Goal: Task Accomplishment & Management: Manage account settings

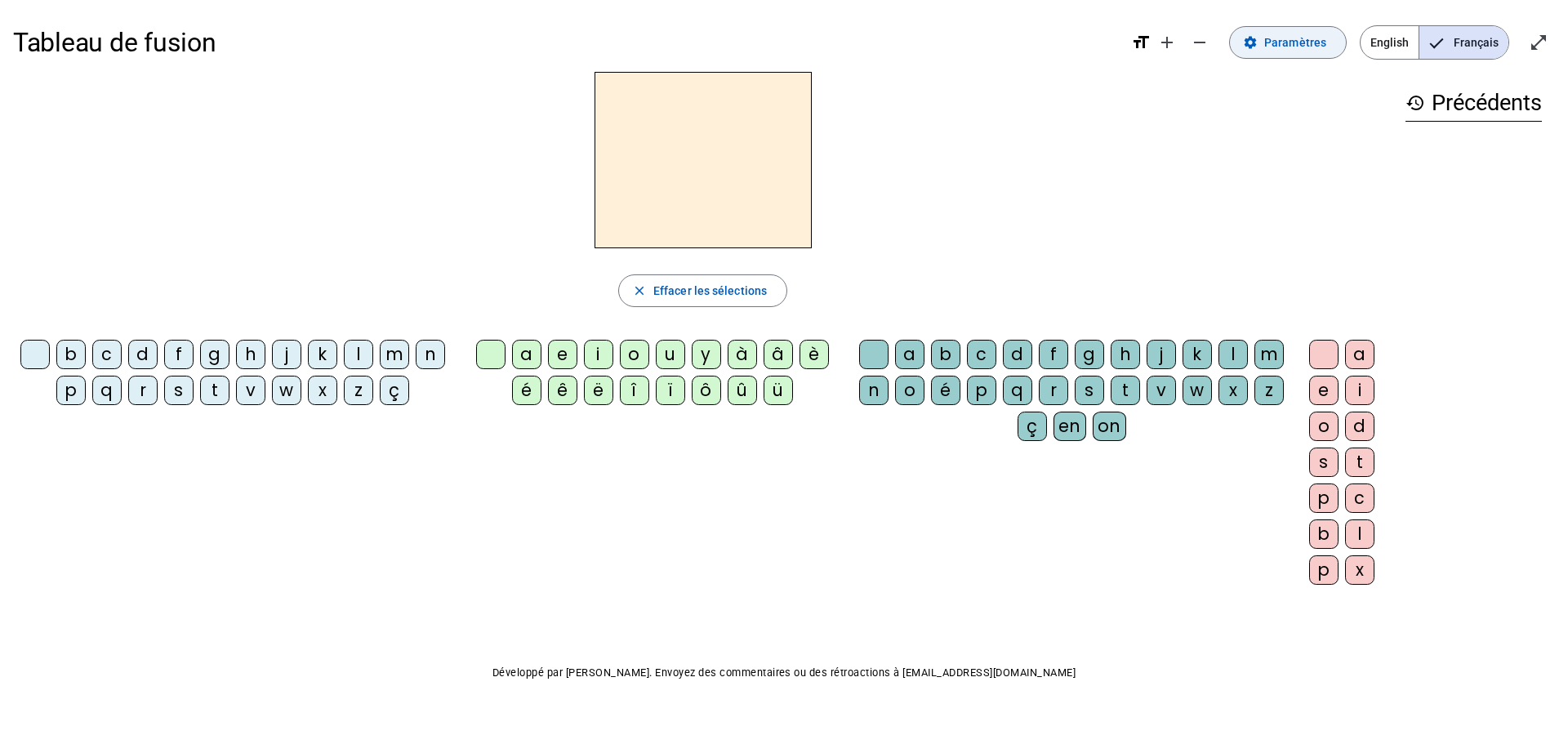
click at [1273, 48] on span "Paramètres" at bounding box center [1295, 42] width 62 height 19
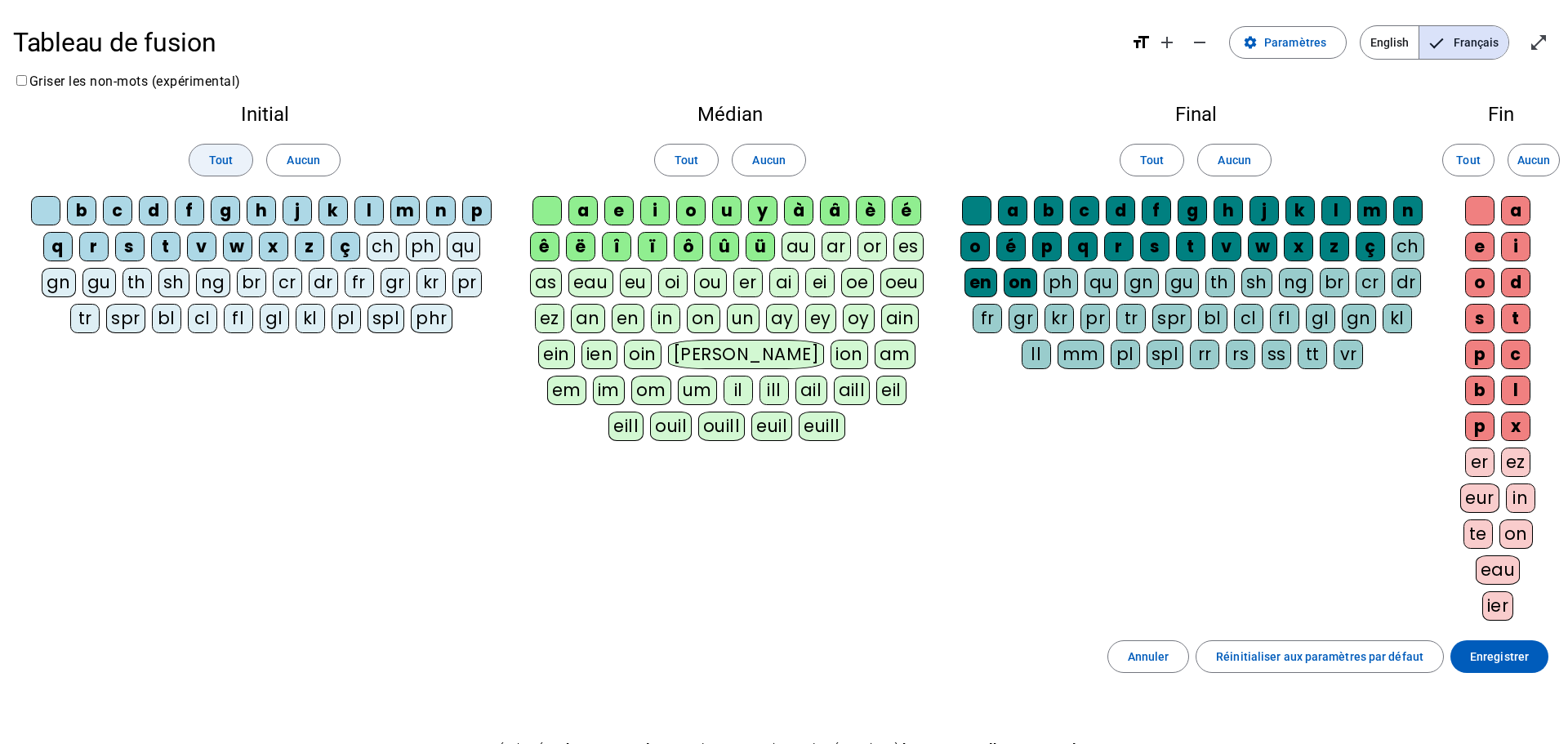
click at [211, 168] on span "Tout" at bounding box center [221, 159] width 24 height 19
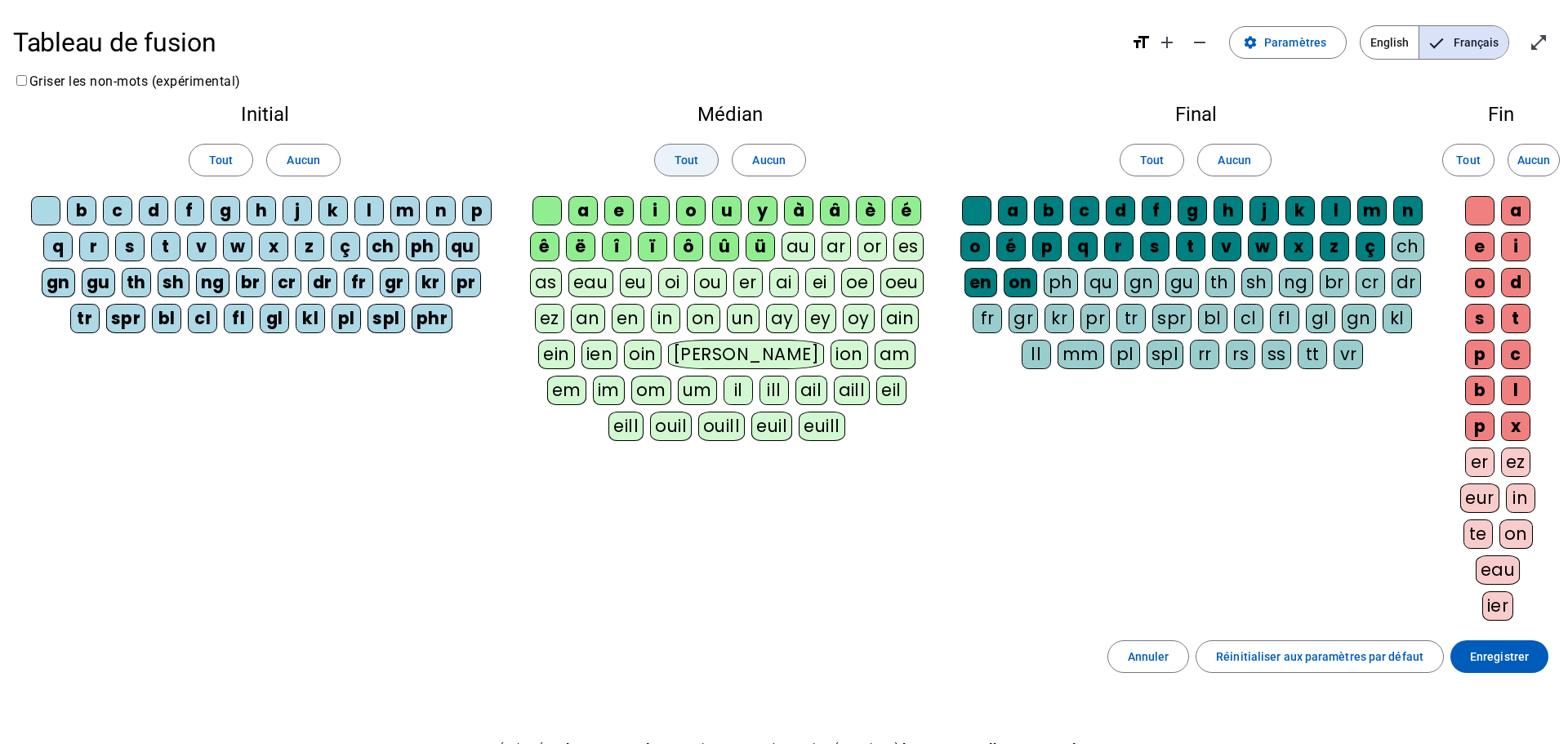
click at [676, 164] on span "Tout" at bounding box center [687, 159] width 24 height 19
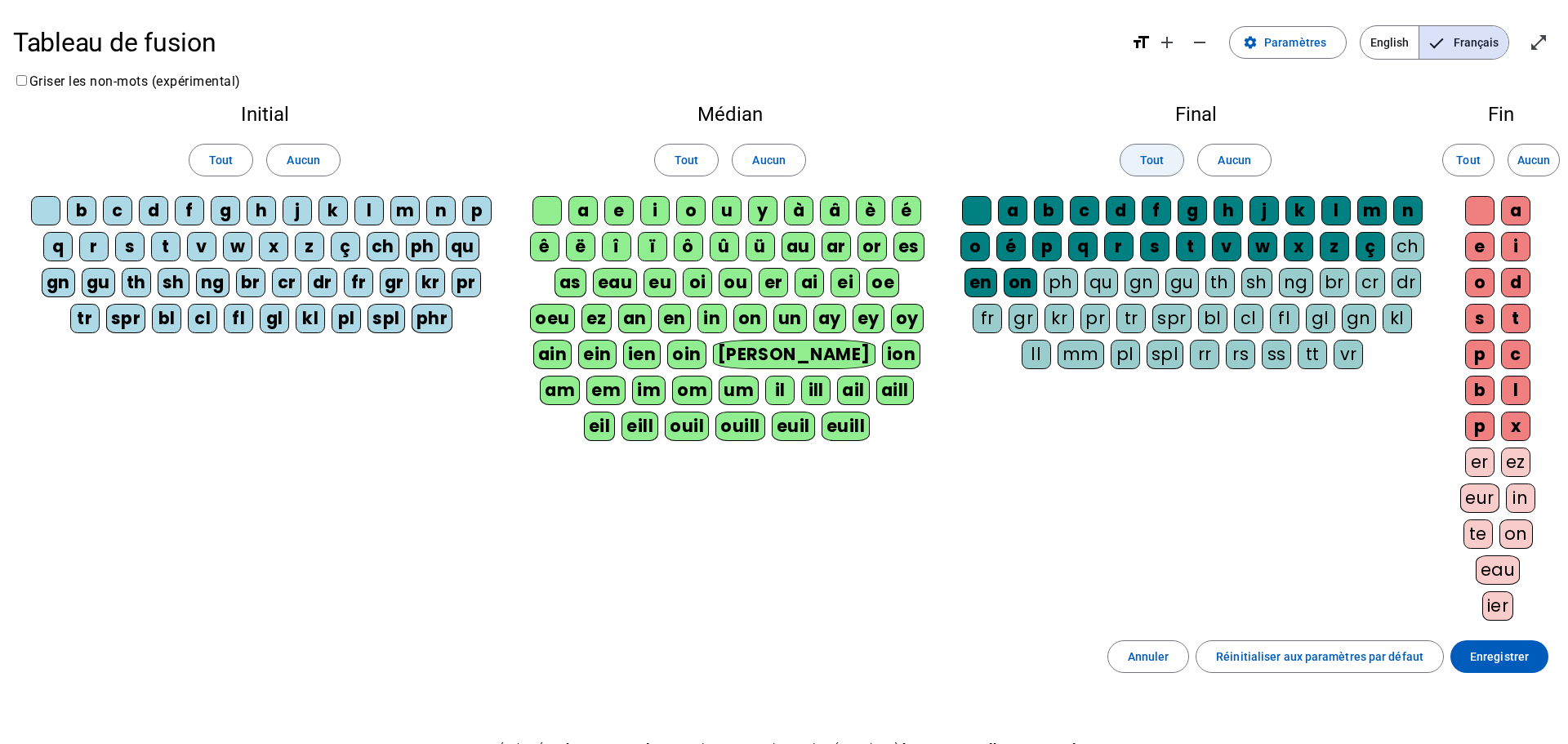
click at [1163, 155] on span "Tout" at bounding box center [1152, 159] width 24 height 19
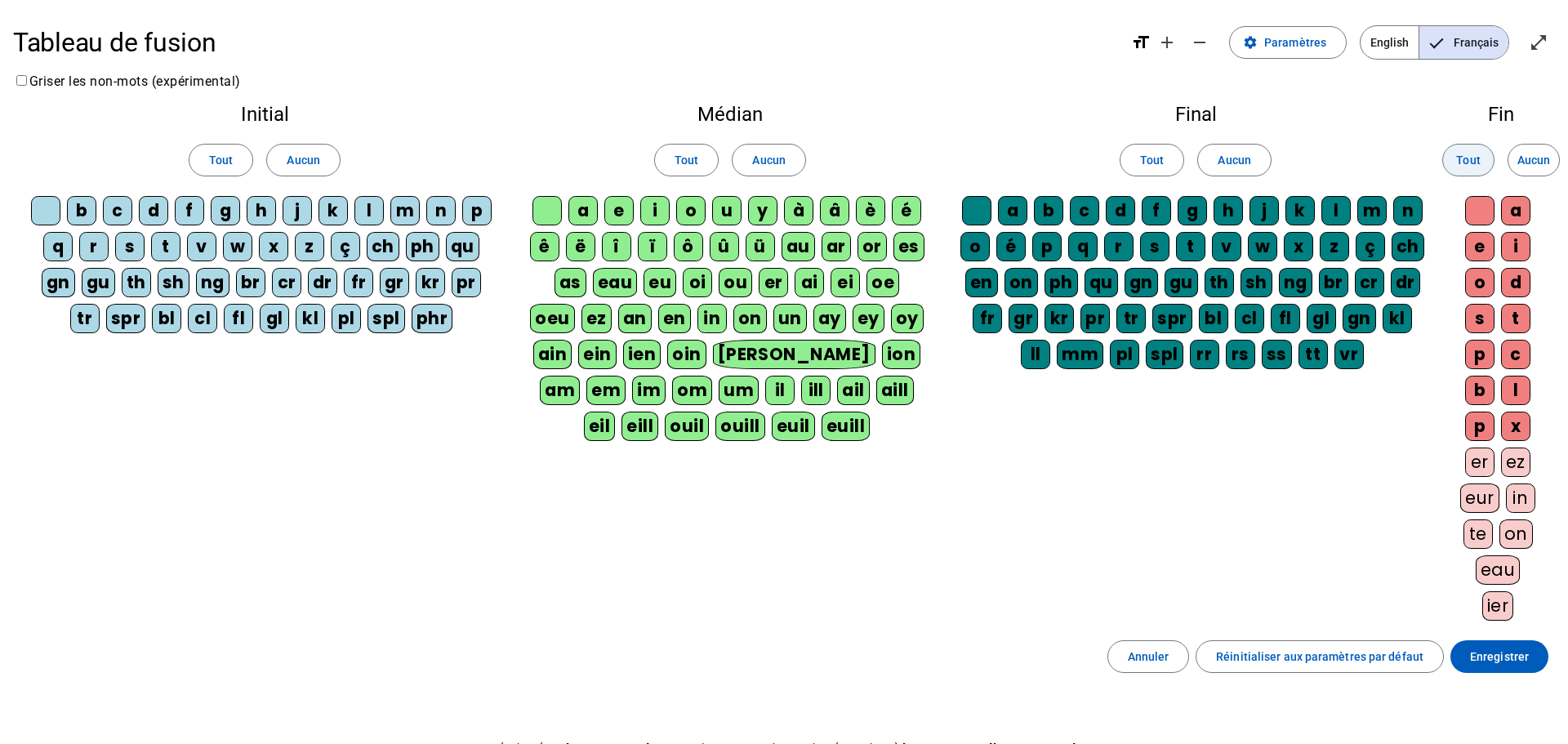
click at [1468, 154] on span "Tout" at bounding box center [1468, 159] width 24 height 19
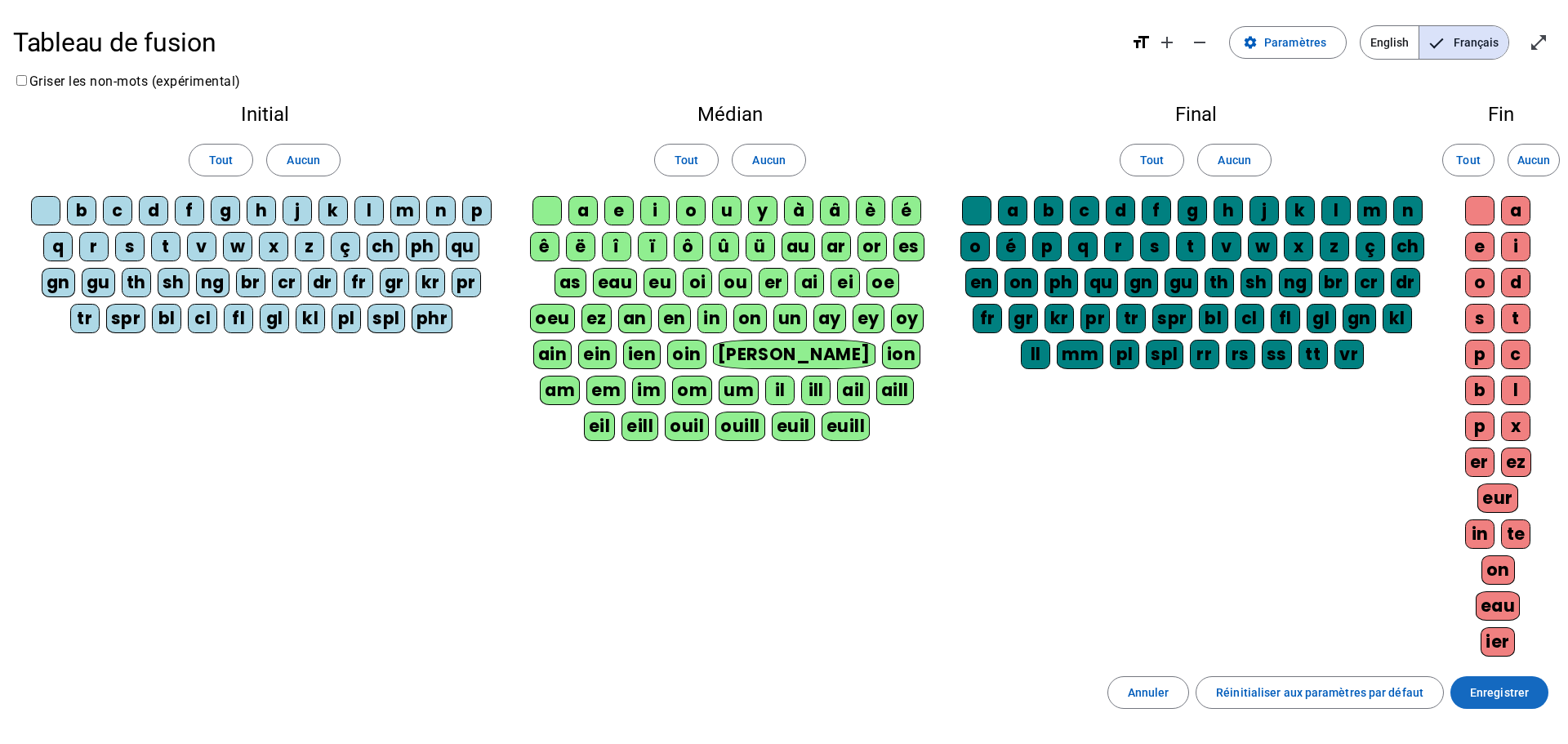
click at [1506, 683] on span "Enregistrer" at bounding box center [1498, 692] width 58 height 19
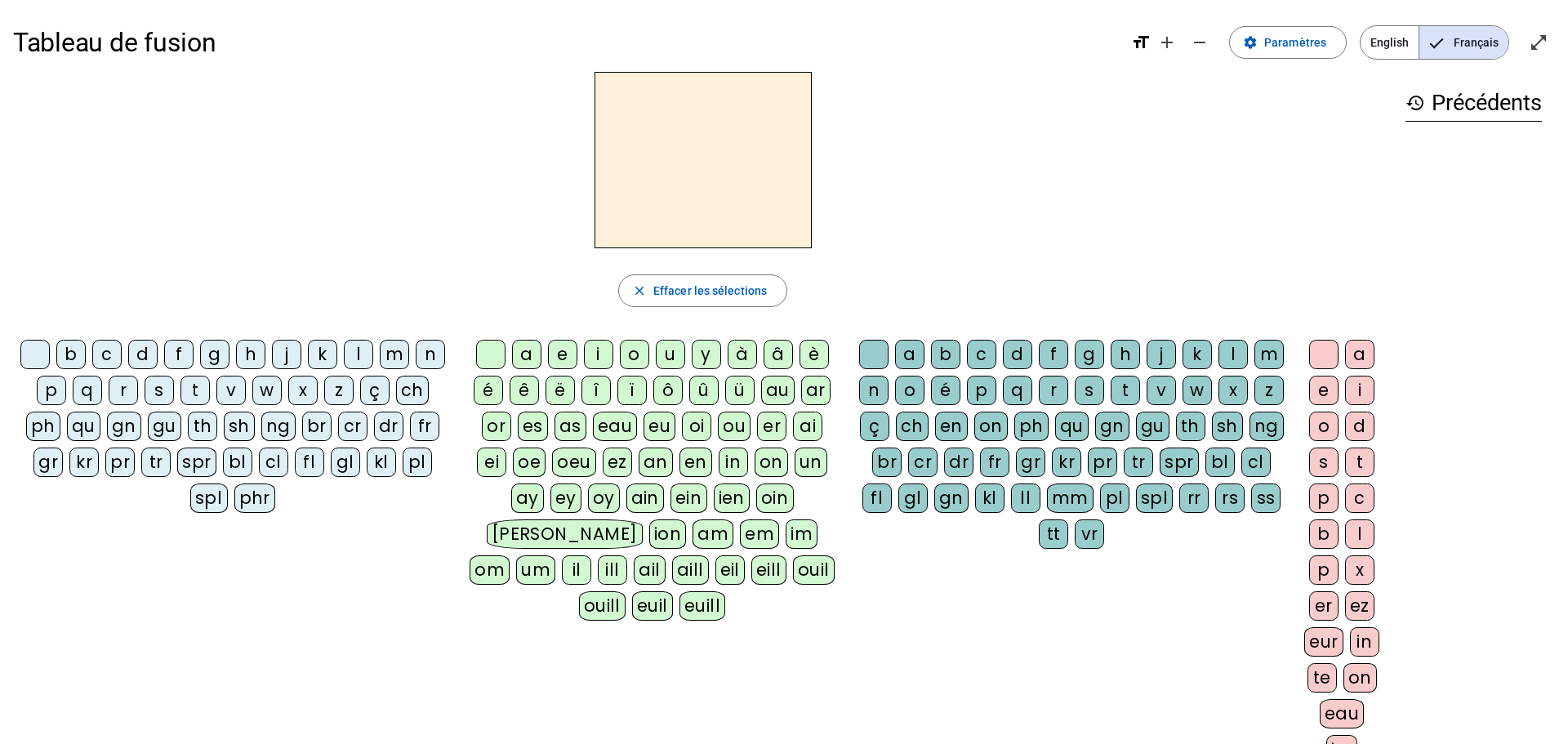
click at [230, 397] on div "v" at bounding box center [232, 390] width 30 height 30
click at [525, 353] on div "a" at bounding box center [527, 355] width 30 height 30
click at [967, 461] on div "dr" at bounding box center [959, 462] width 30 height 30
click at [1346, 709] on div "eau" at bounding box center [1342, 713] width 44 height 30
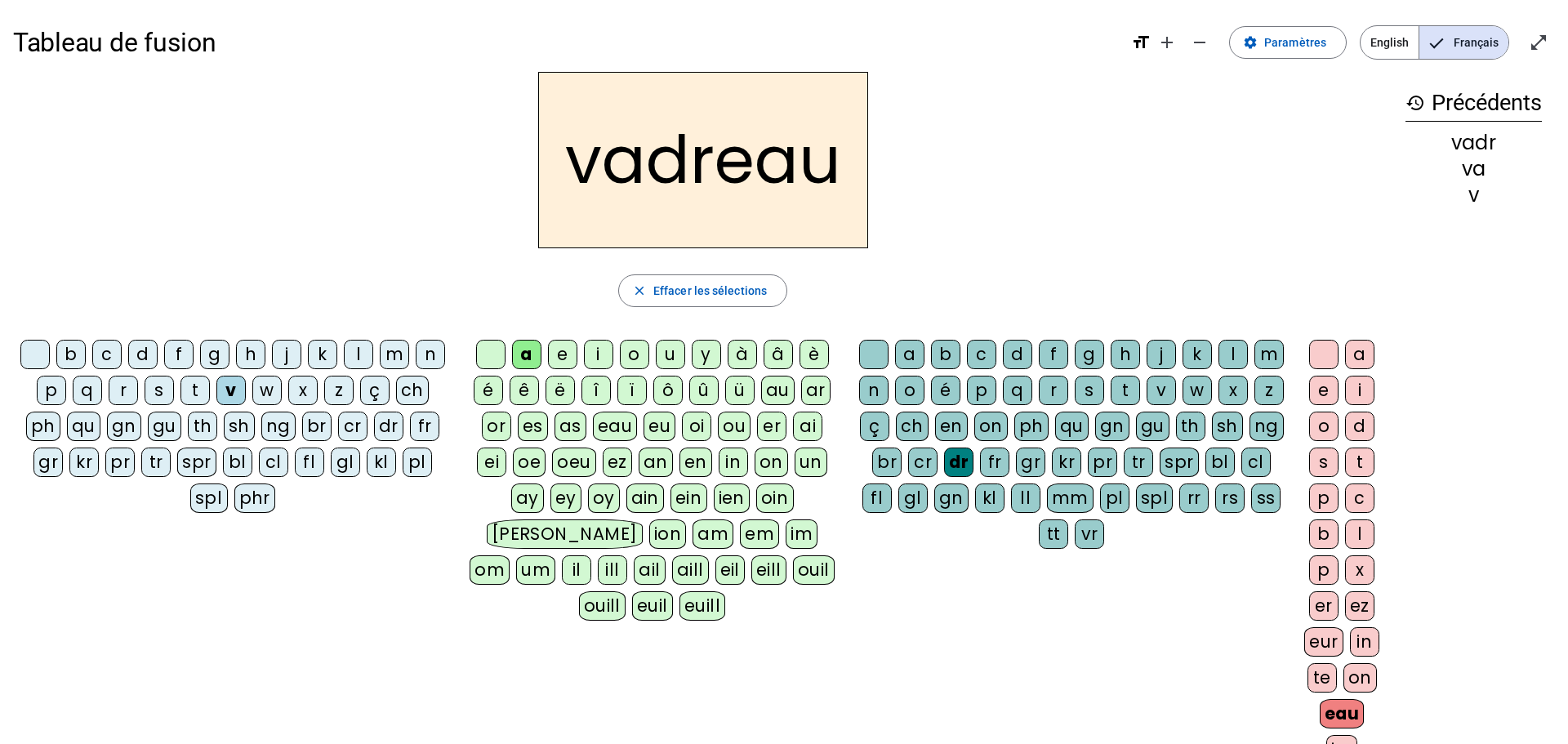
click at [55, 393] on div "p" at bounding box center [52, 390] width 30 height 30
click at [68, 361] on div "b" at bounding box center [71, 355] width 30 height 30
click at [175, 359] on div "f" at bounding box center [179, 355] width 30 height 30
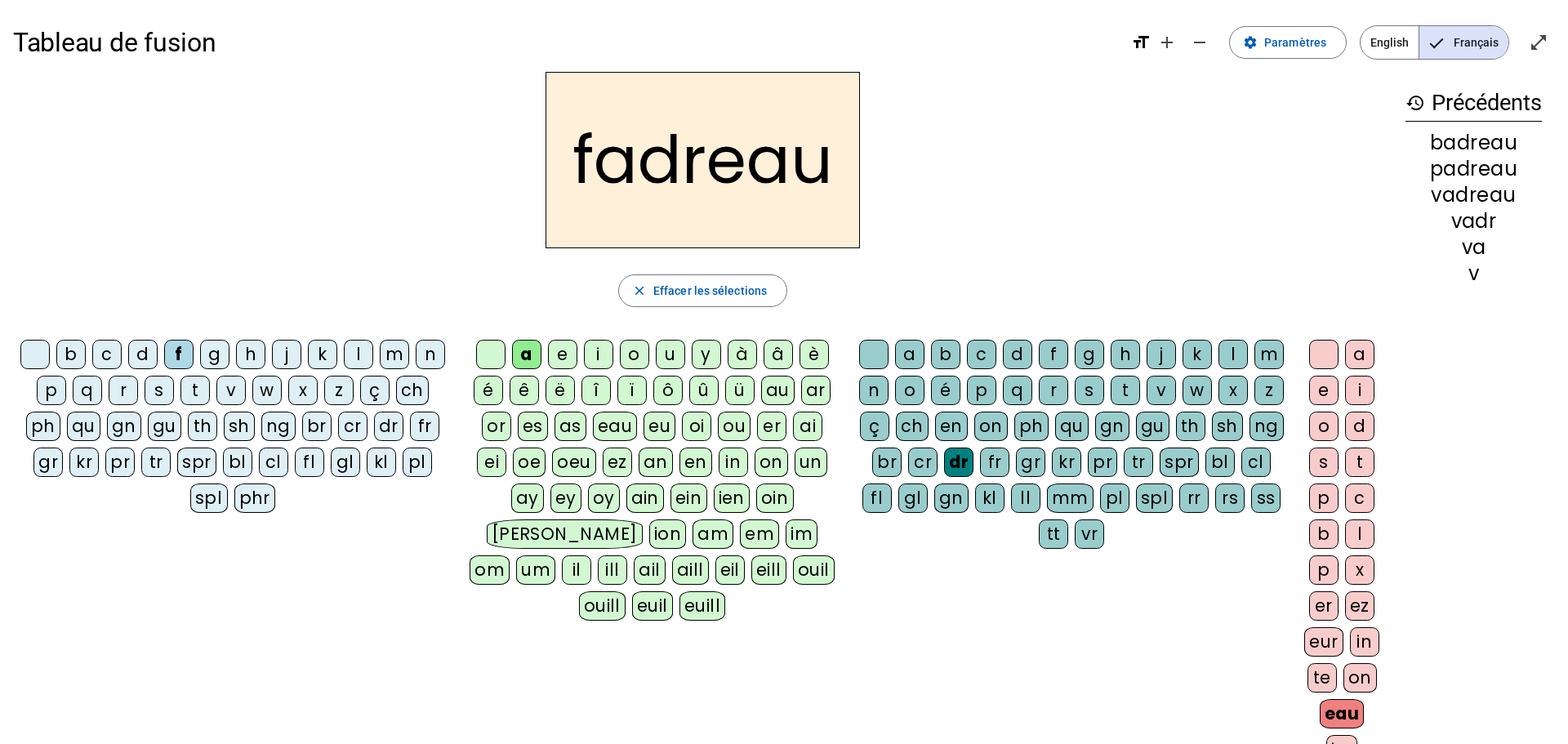
click at [1068, 461] on div "kr" at bounding box center [1067, 462] width 30 height 30
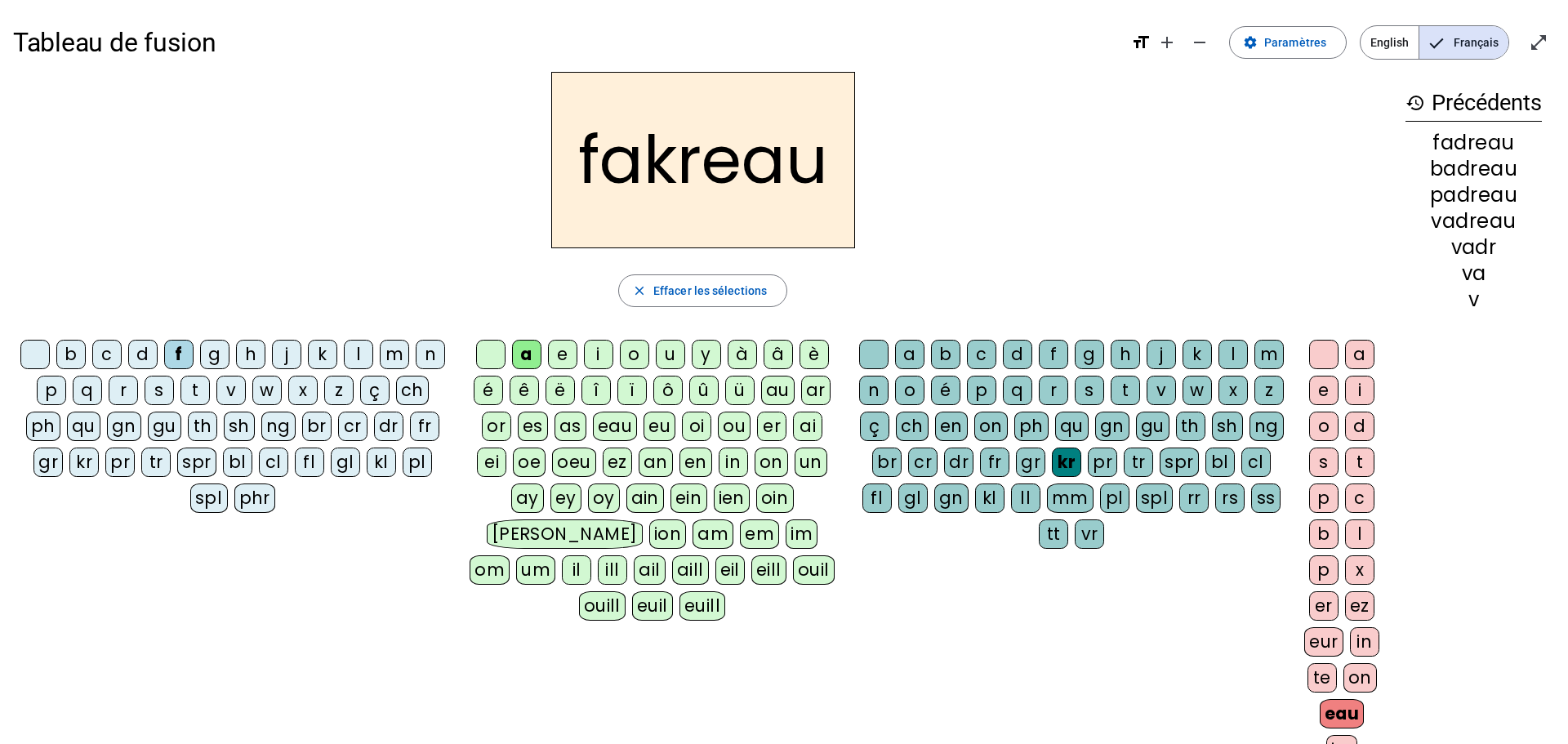
click at [1105, 464] on div "pr" at bounding box center [1103, 462] width 30 height 30
click at [292, 364] on div "j" at bounding box center [286, 355] width 30 height 30
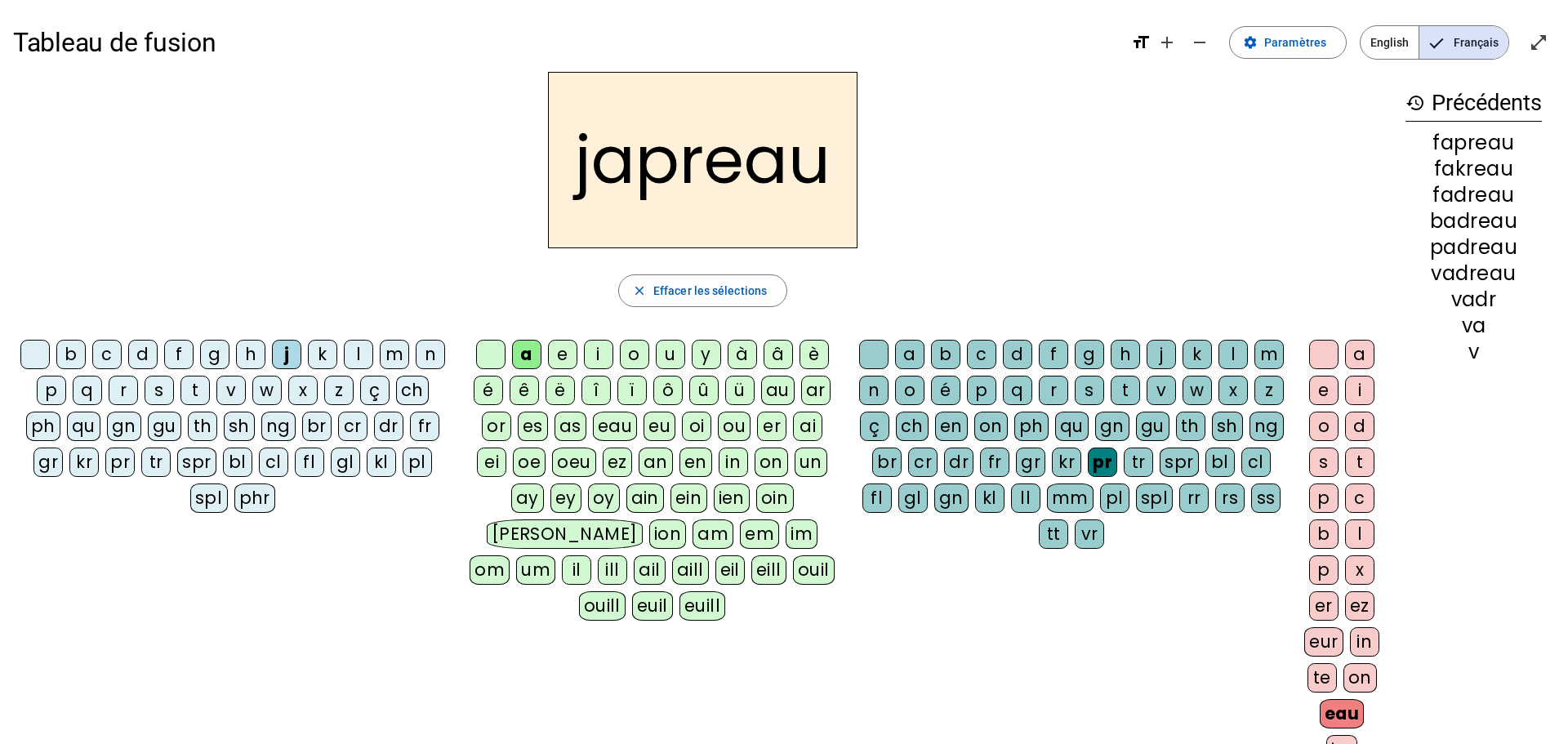
click at [1232, 351] on div "l" at bounding box center [1233, 355] width 30 height 30
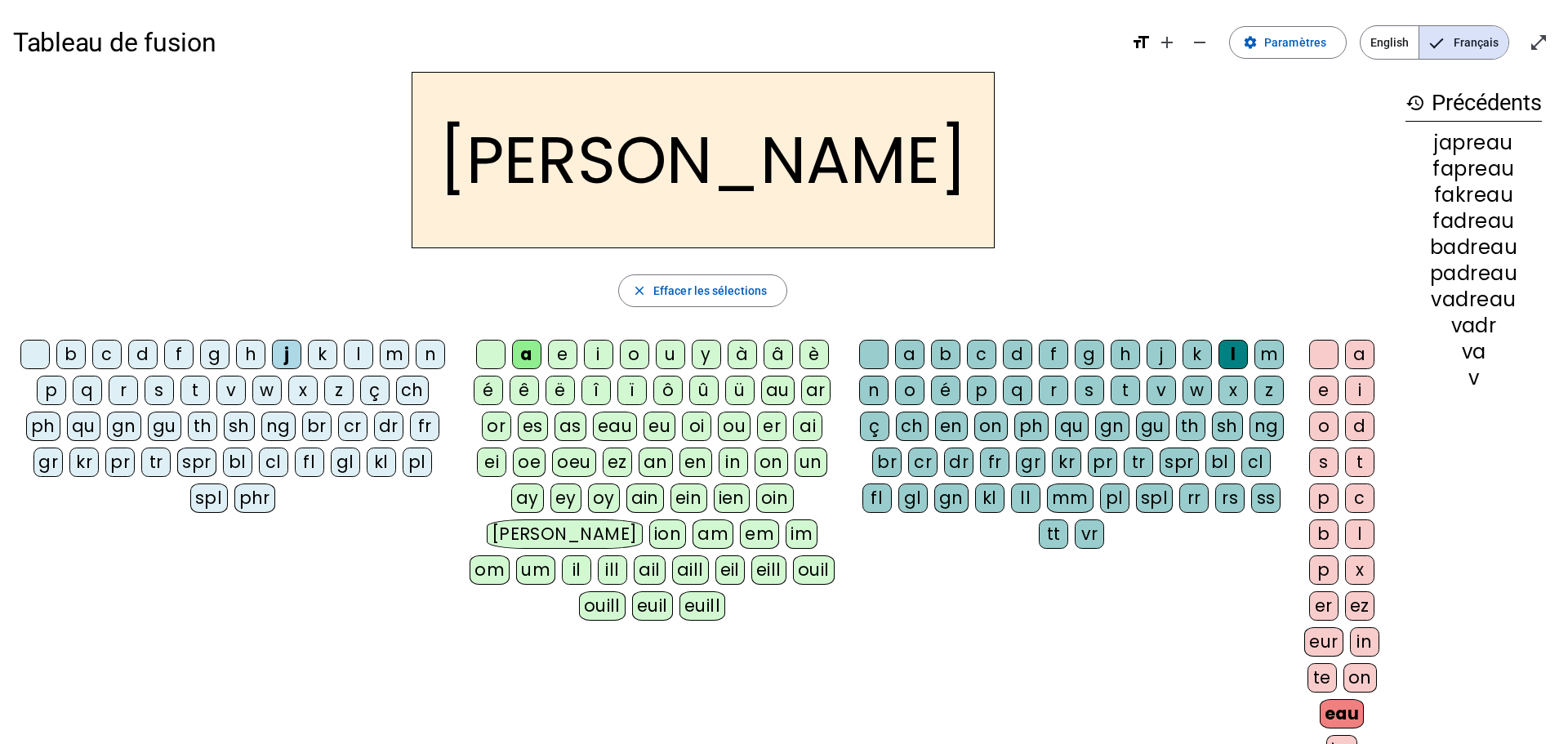
click at [1325, 347] on div at bounding box center [1324, 355] width 30 height 30
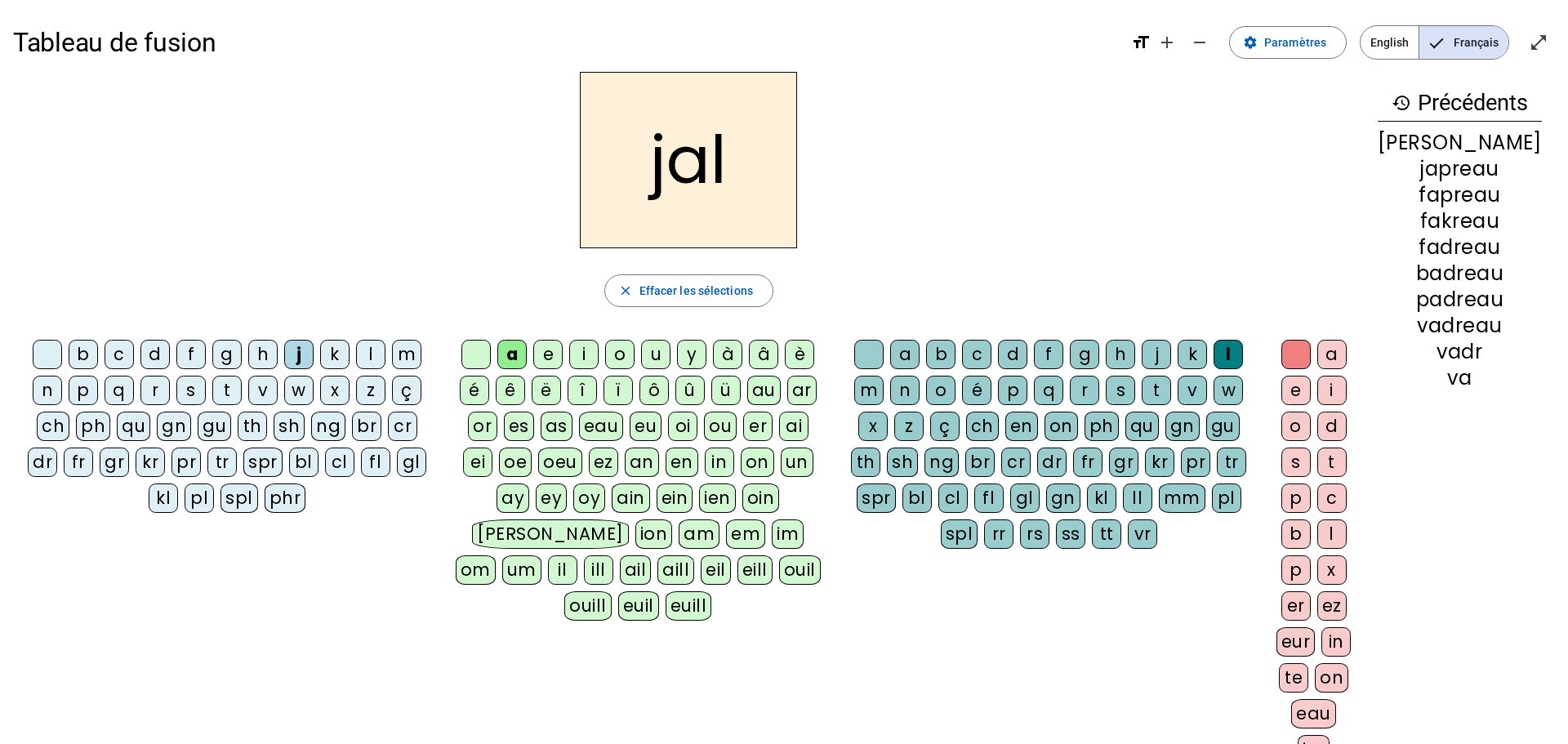
click at [1311, 394] on div "e" at bounding box center [1296, 390] width 30 height 30
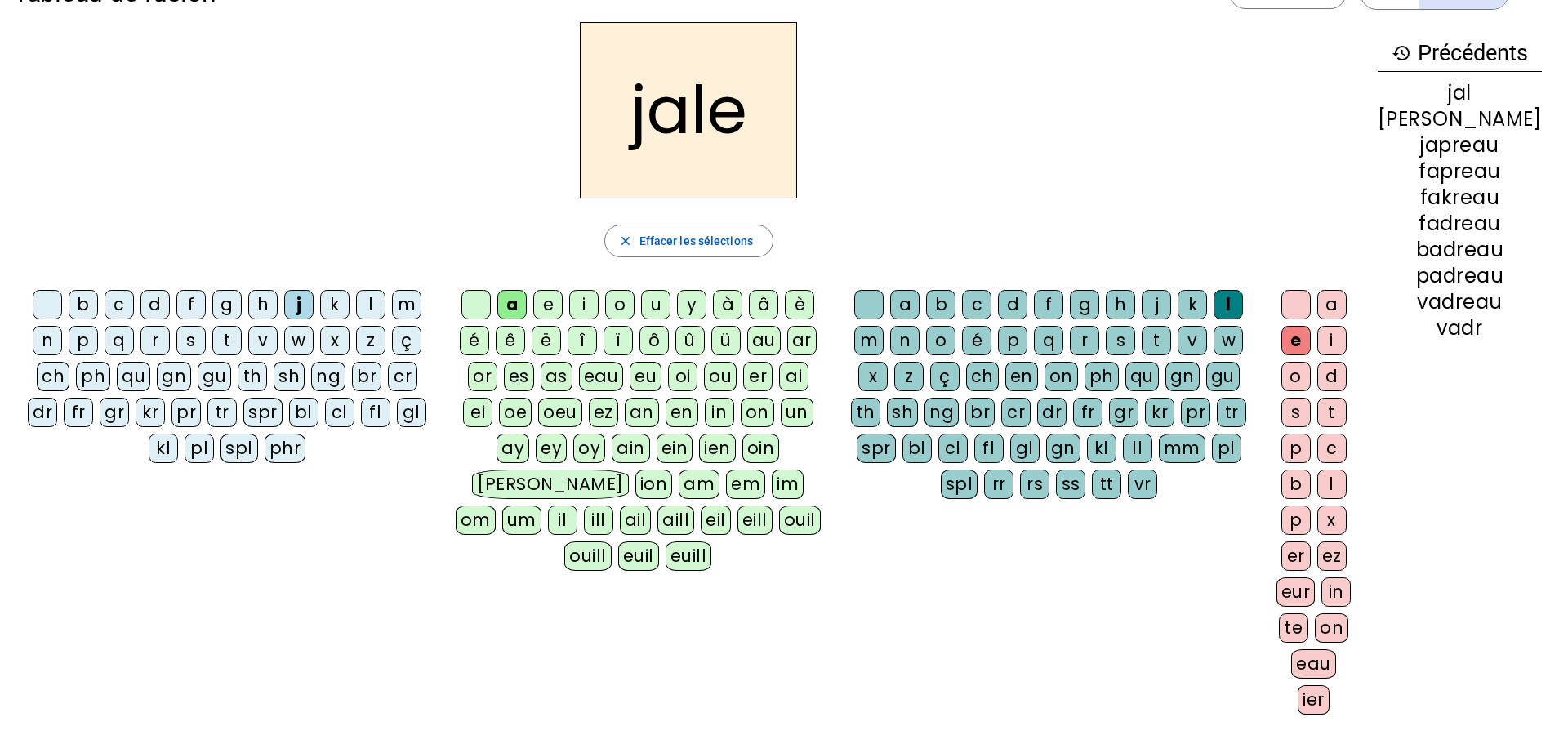
scroll to position [44, 0]
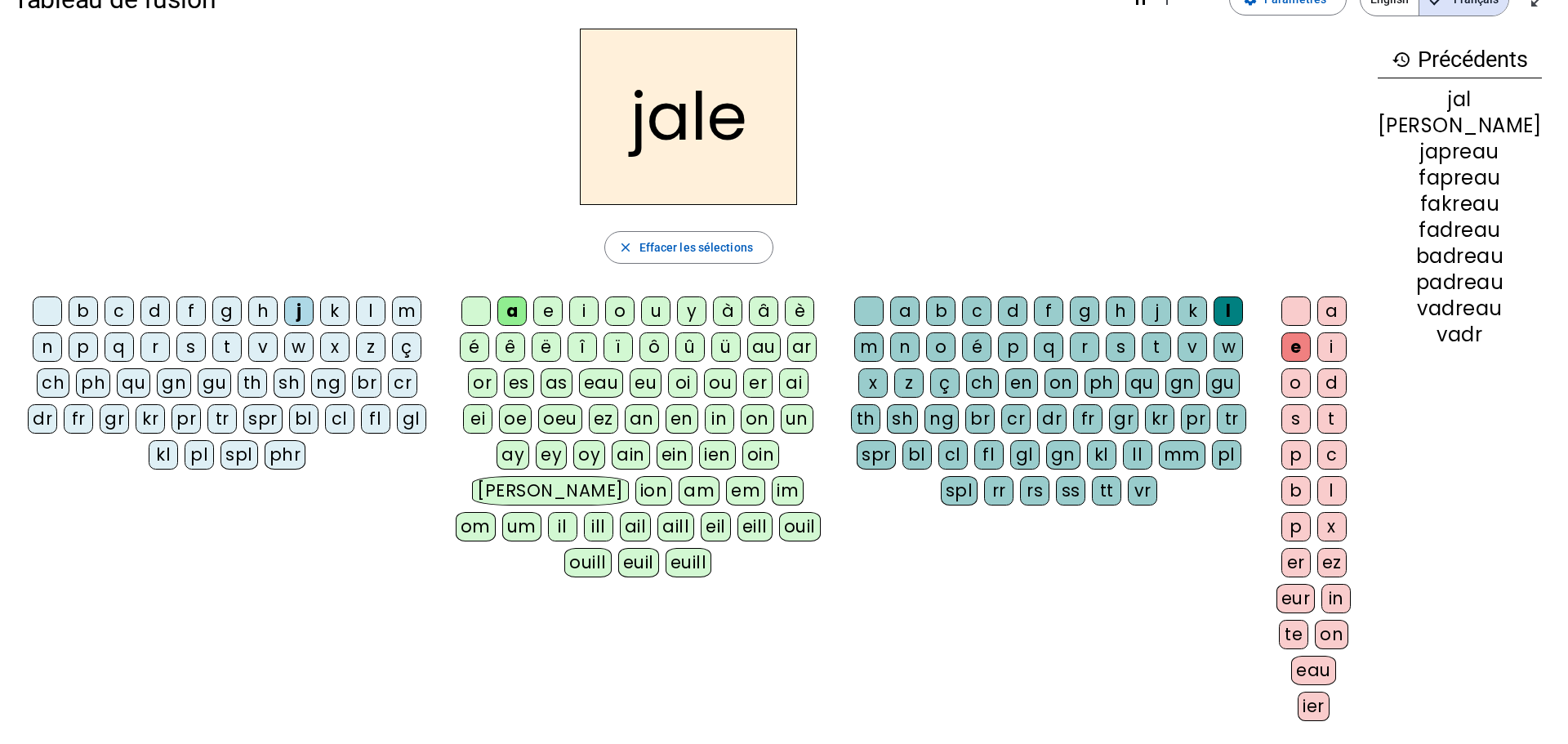
click at [1316, 598] on div "eur" at bounding box center [1296, 599] width 39 height 30
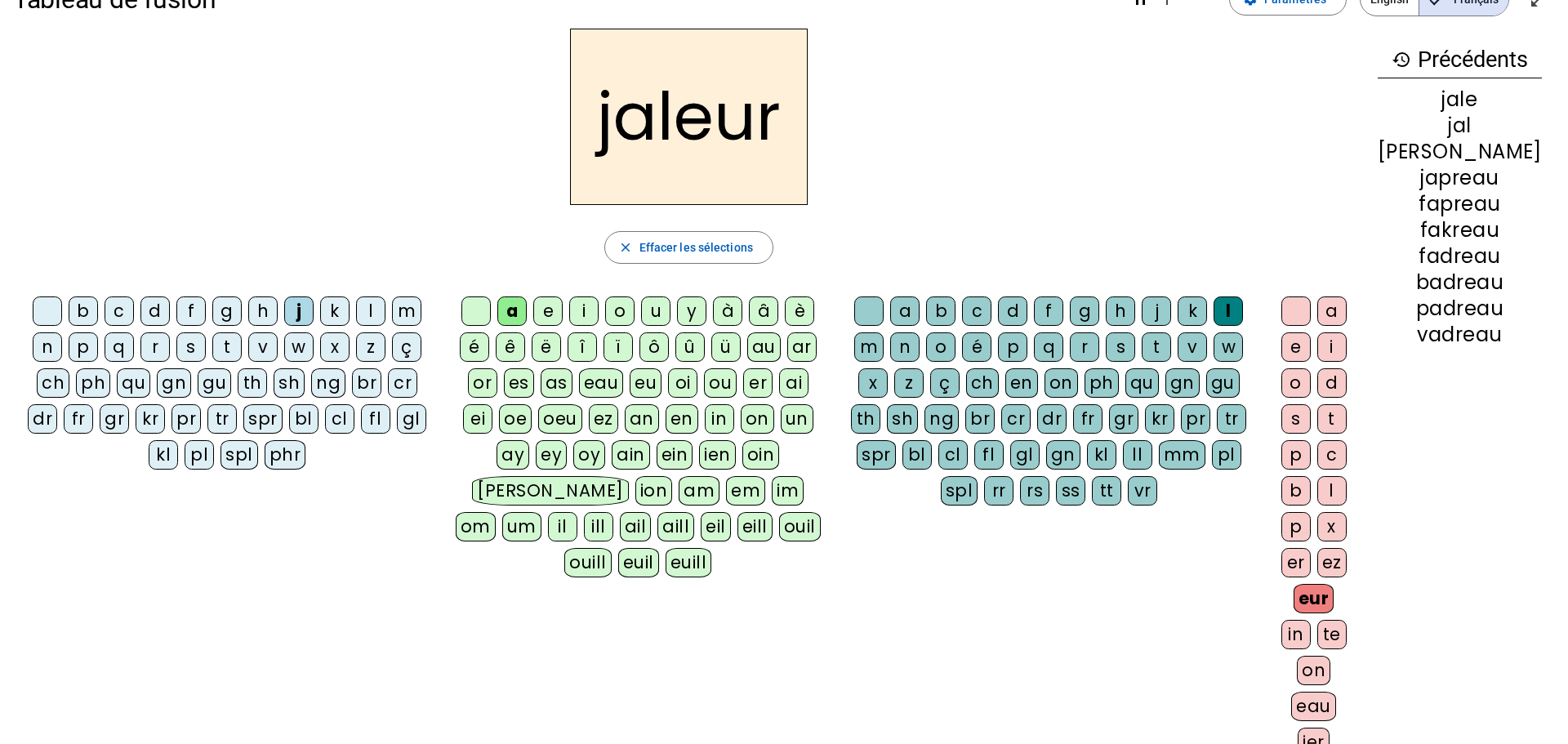
click at [1347, 633] on div "te" at bounding box center [1333, 635] width 30 height 30
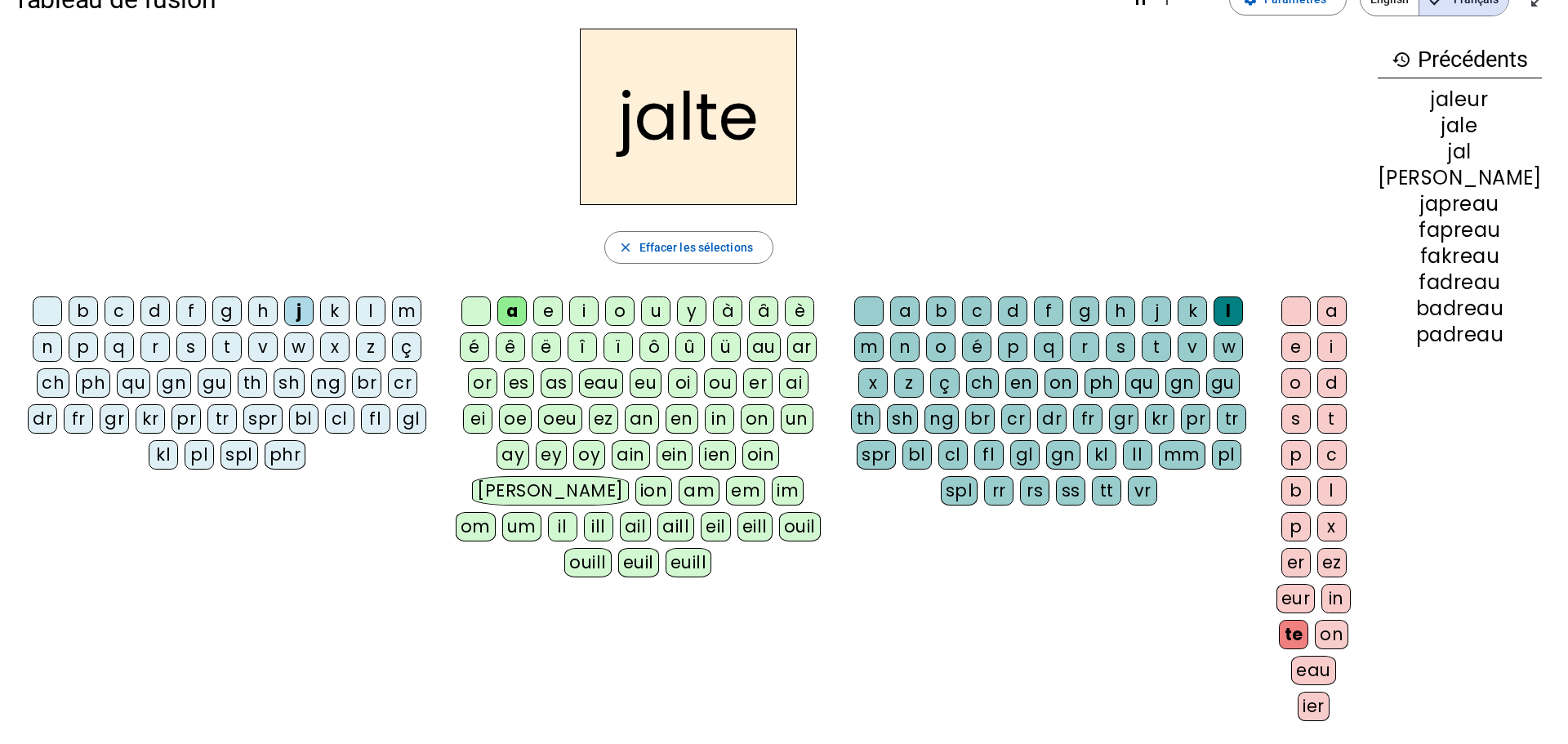
click at [218, 322] on div "g" at bounding box center [227, 311] width 30 height 30
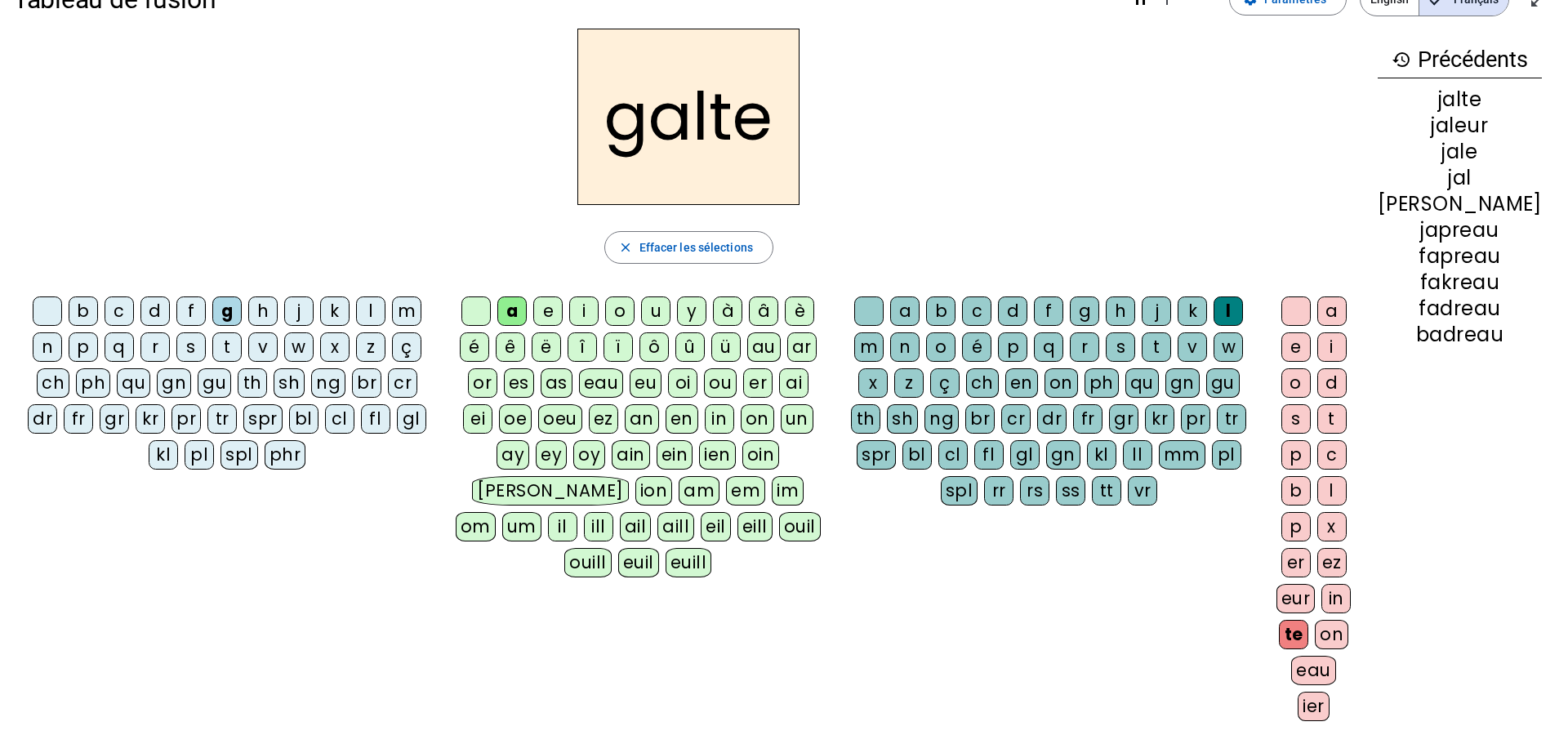
click at [558, 306] on div "e" at bounding box center [549, 311] width 30 height 30
click at [523, 313] on div "a" at bounding box center [512, 311] width 30 height 30
click at [599, 311] on div "i" at bounding box center [584, 311] width 30 height 30
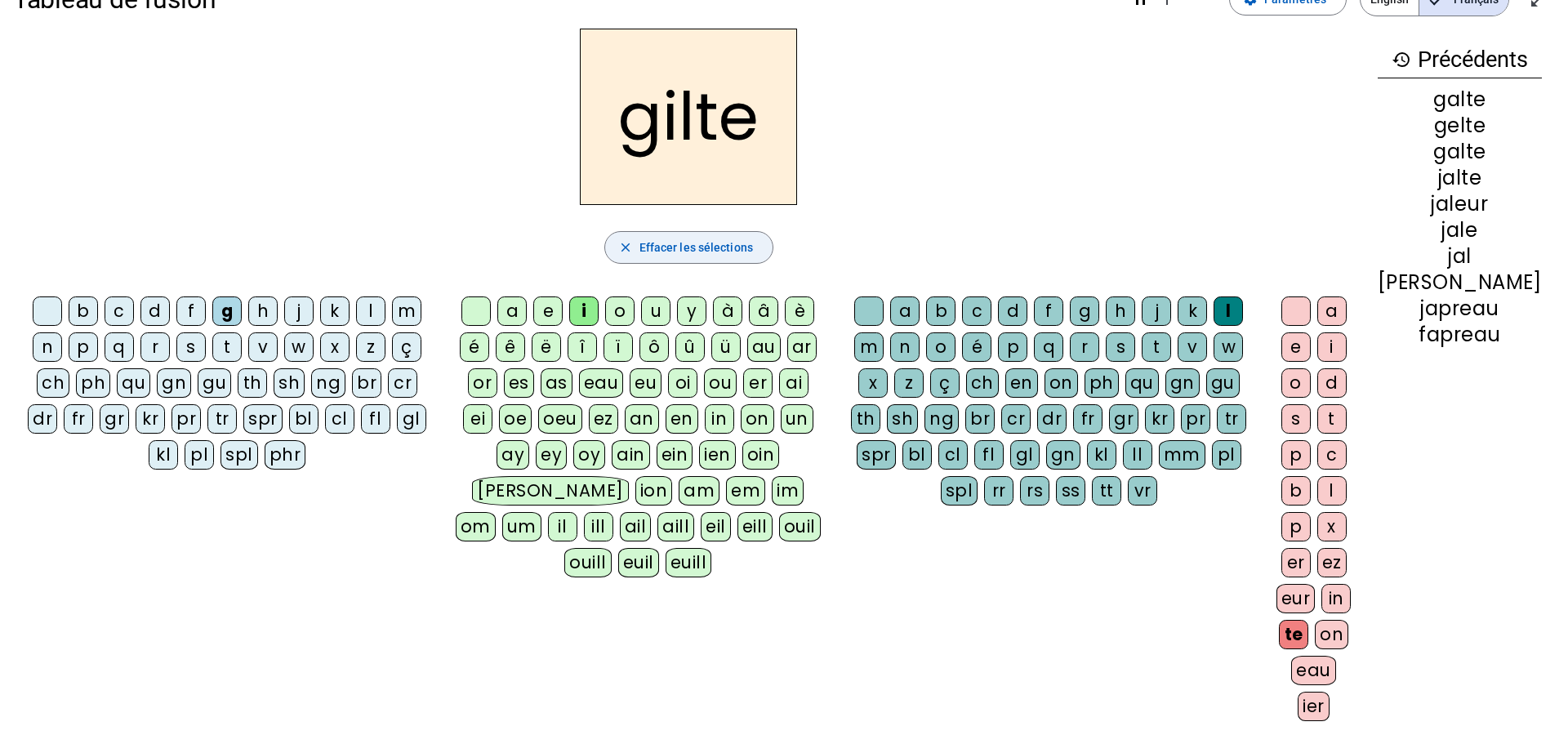
click at [710, 235] on span "button" at bounding box center [689, 247] width 168 height 39
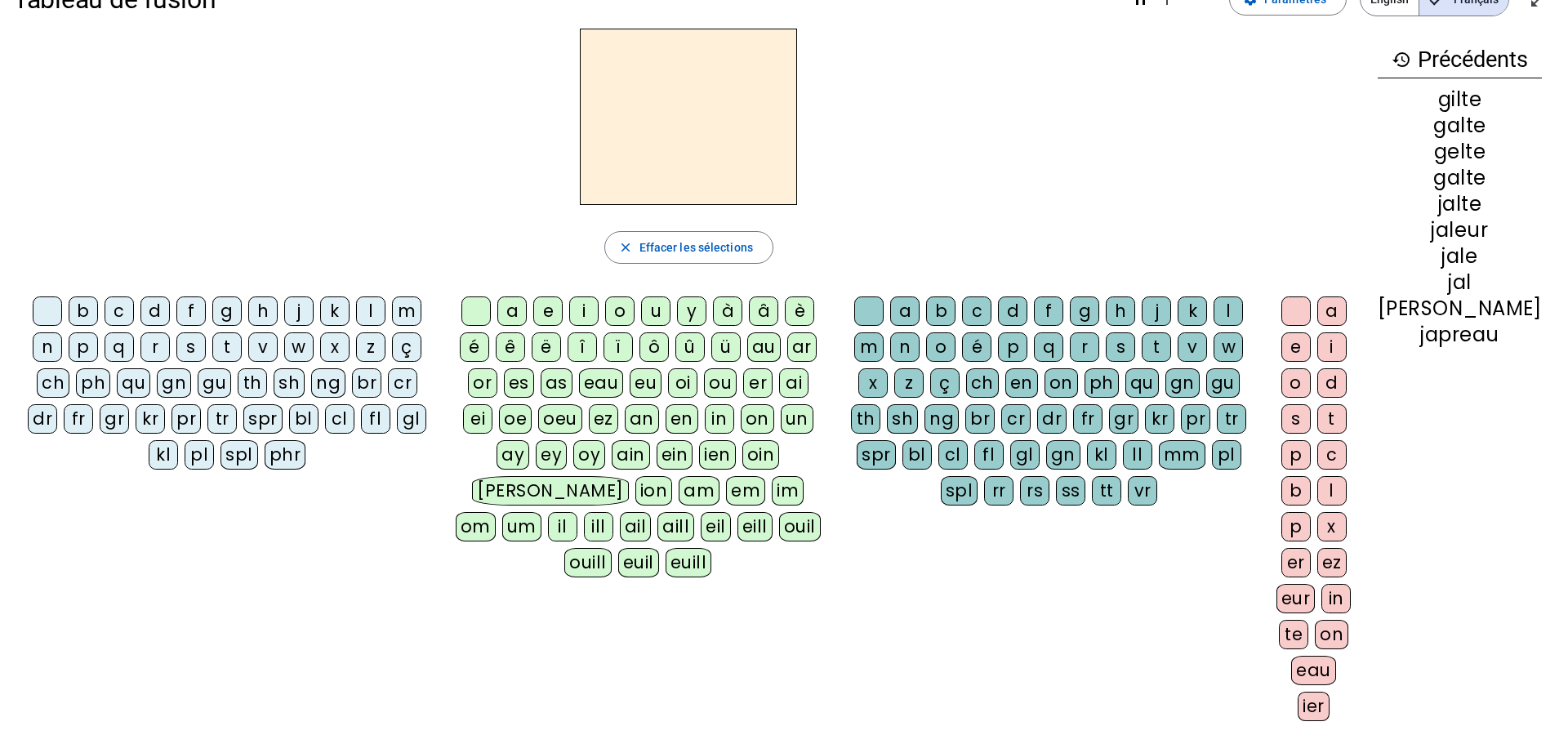
scroll to position [0, 0]
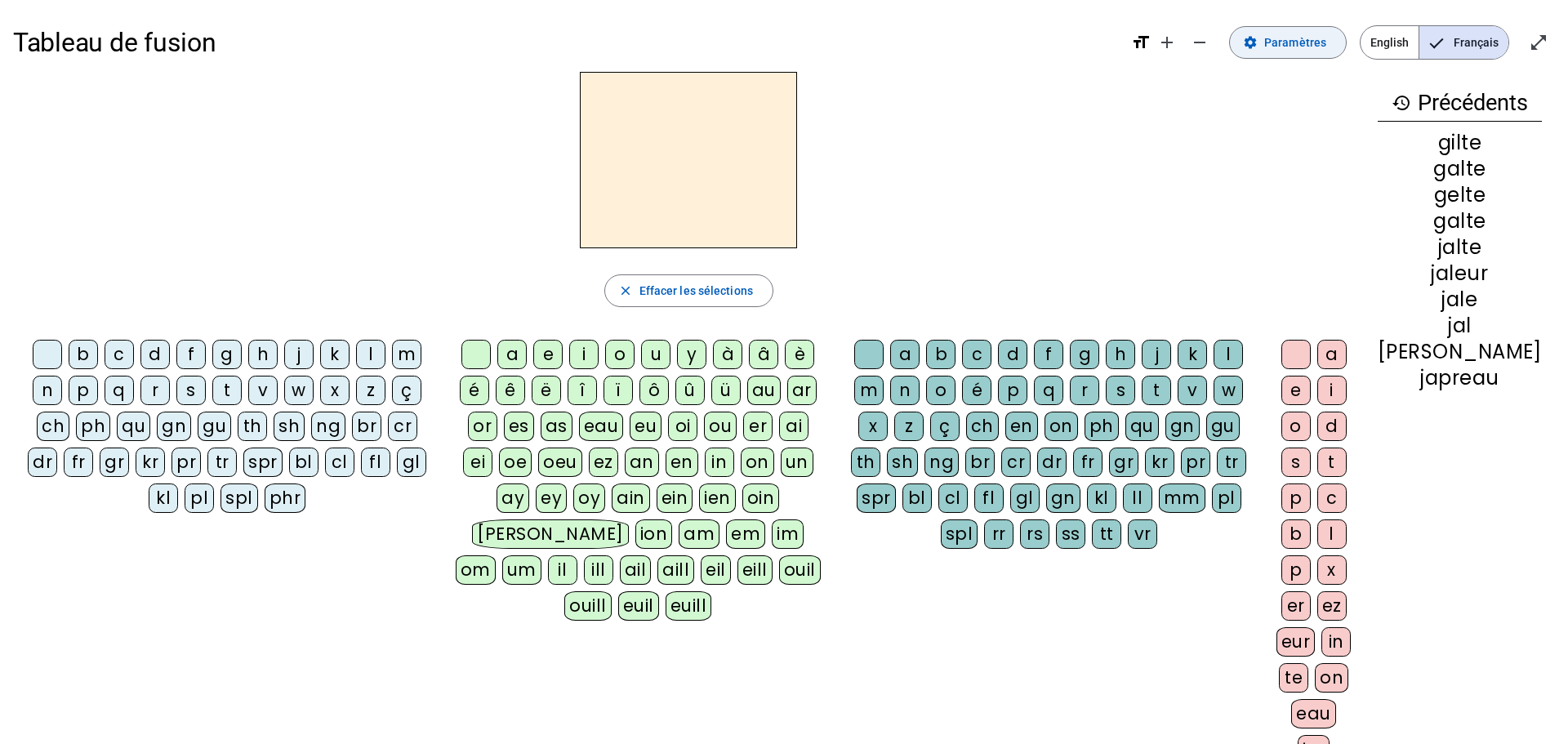
click at [1291, 35] on span "Paramètres" at bounding box center [1295, 42] width 62 height 19
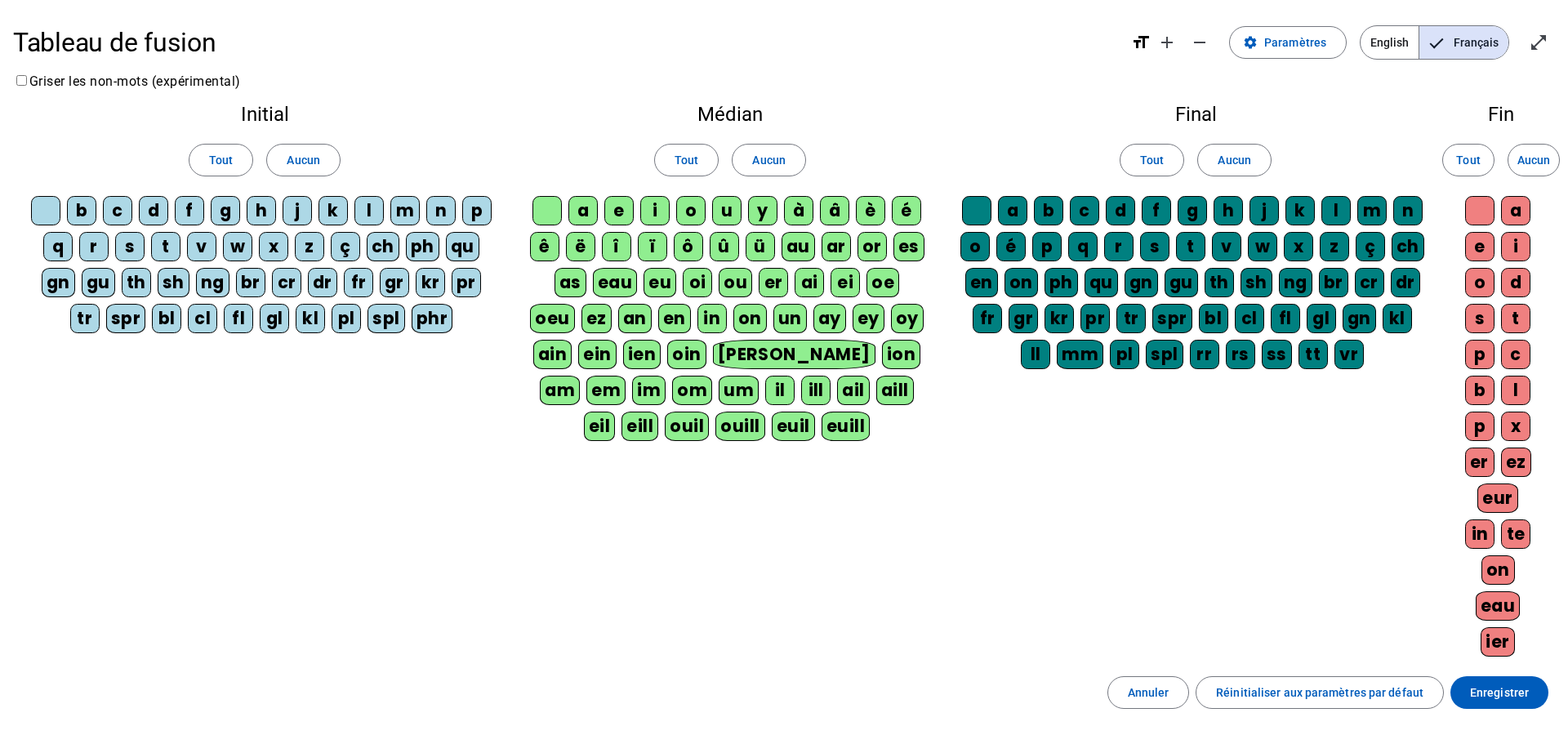
click at [359, 164] on div "Tout Aucun" at bounding box center [264, 159] width 477 height 45
click at [288, 164] on span "Aucun" at bounding box center [302, 159] width 32 height 19
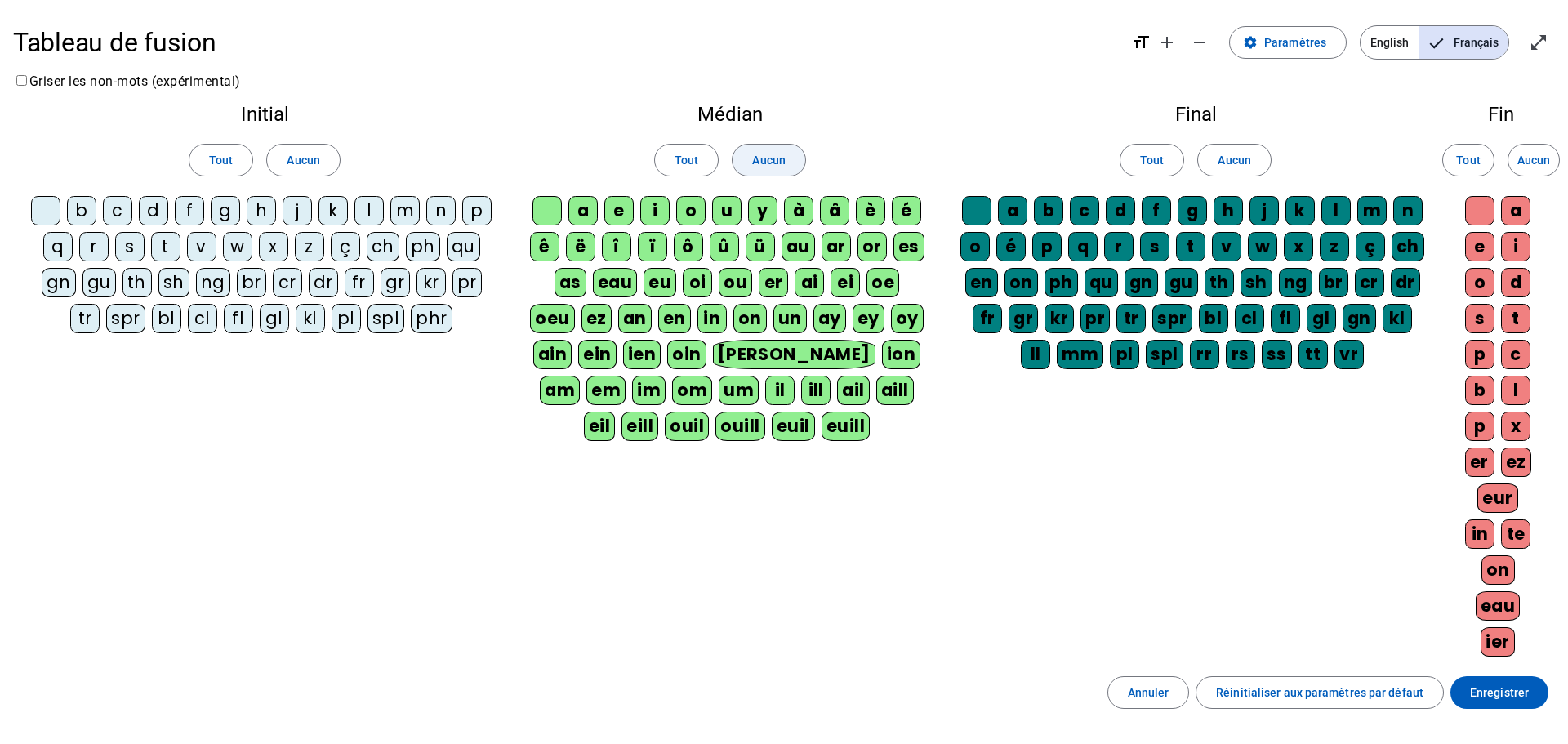
click at [767, 160] on span "Aucun" at bounding box center [768, 159] width 32 height 19
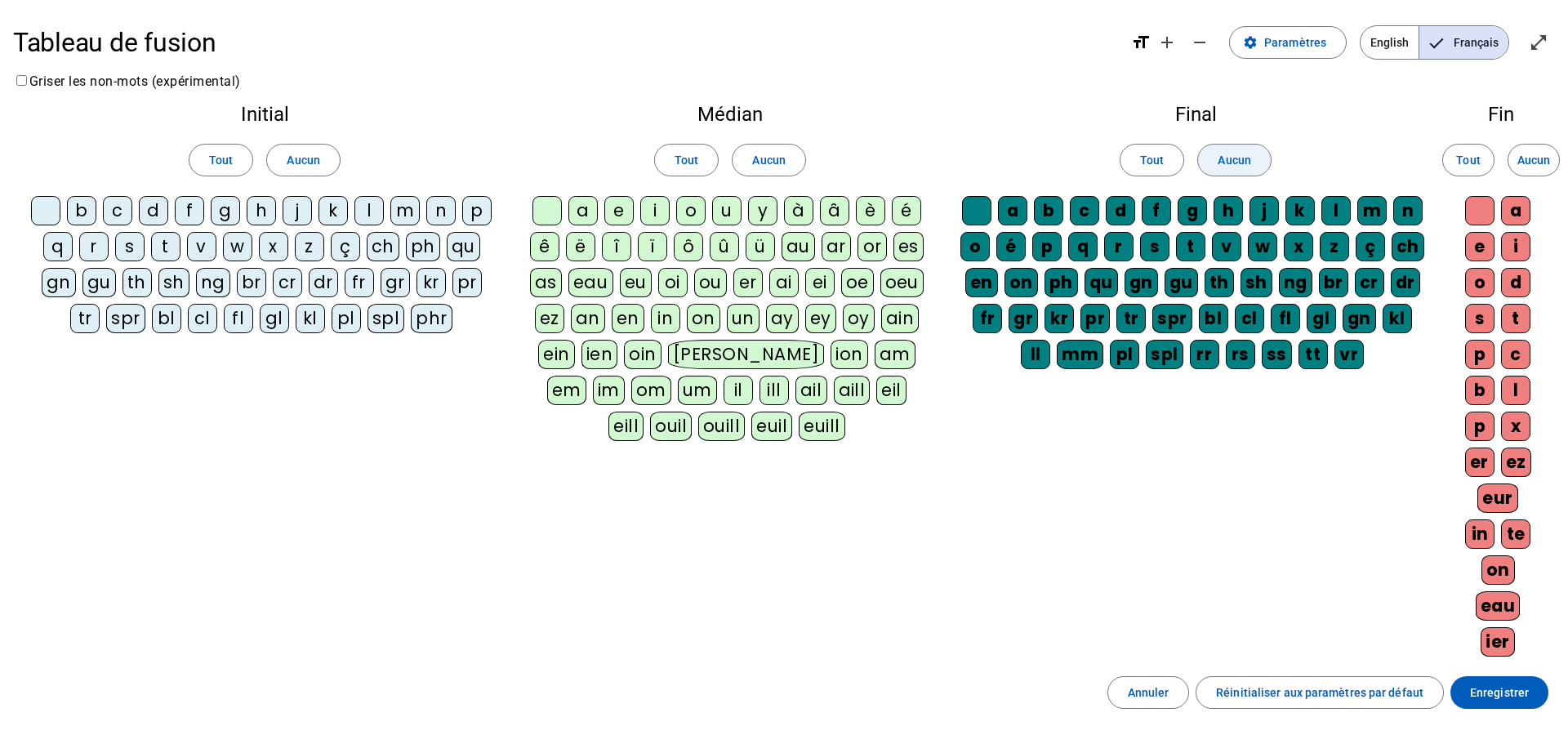
click at [1227, 161] on span "Aucun" at bounding box center [1233, 159] width 32 height 19
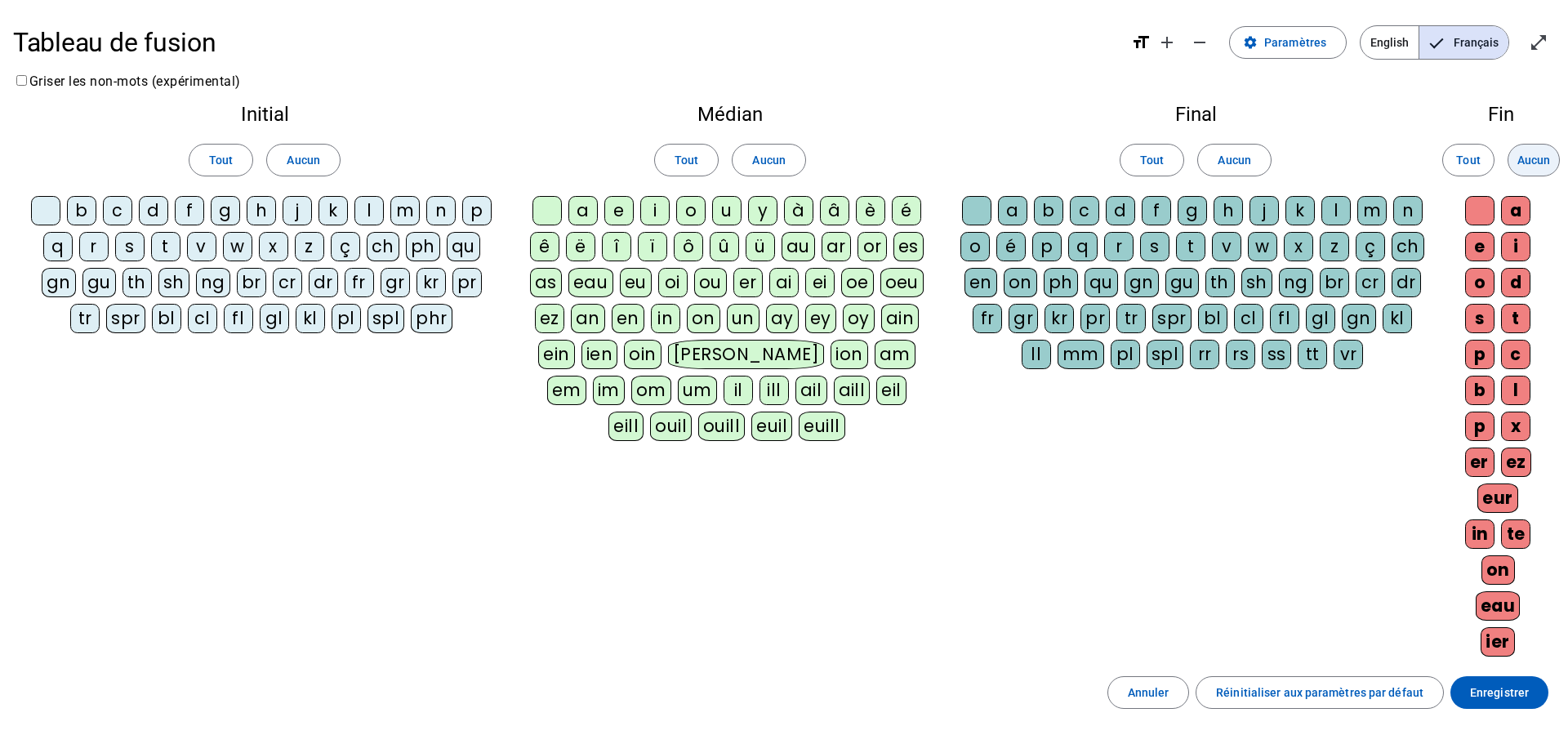
click at [1550, 163] on span at bounding box center [1534, 160] width 51 height 39
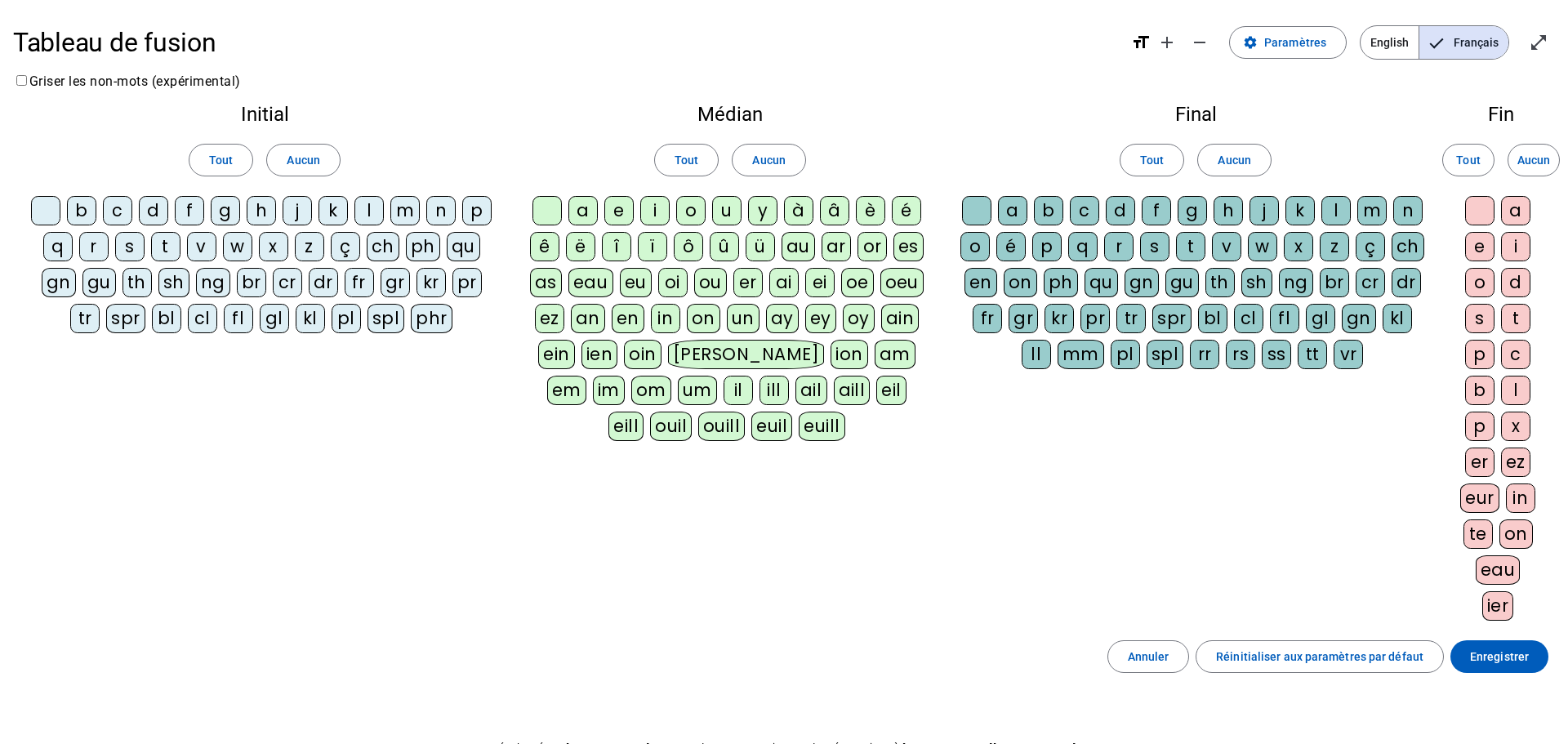
click at [595, 202] on div "a" at bounding box center [583, 211] width 30 height 30
click at [365, 205] on div "l" at bounding box center [370, 211] width 30 height 30
click at [100, 248] on div "r" at bounding box center [94, 246] width 30 height 30
click at [190, 216] on div "f" at bounding box center [190, 211] width 30 height 30
click at [1486, 650] on span "Enregistrer" at bounding box center [1498, 656] width 58 height 19
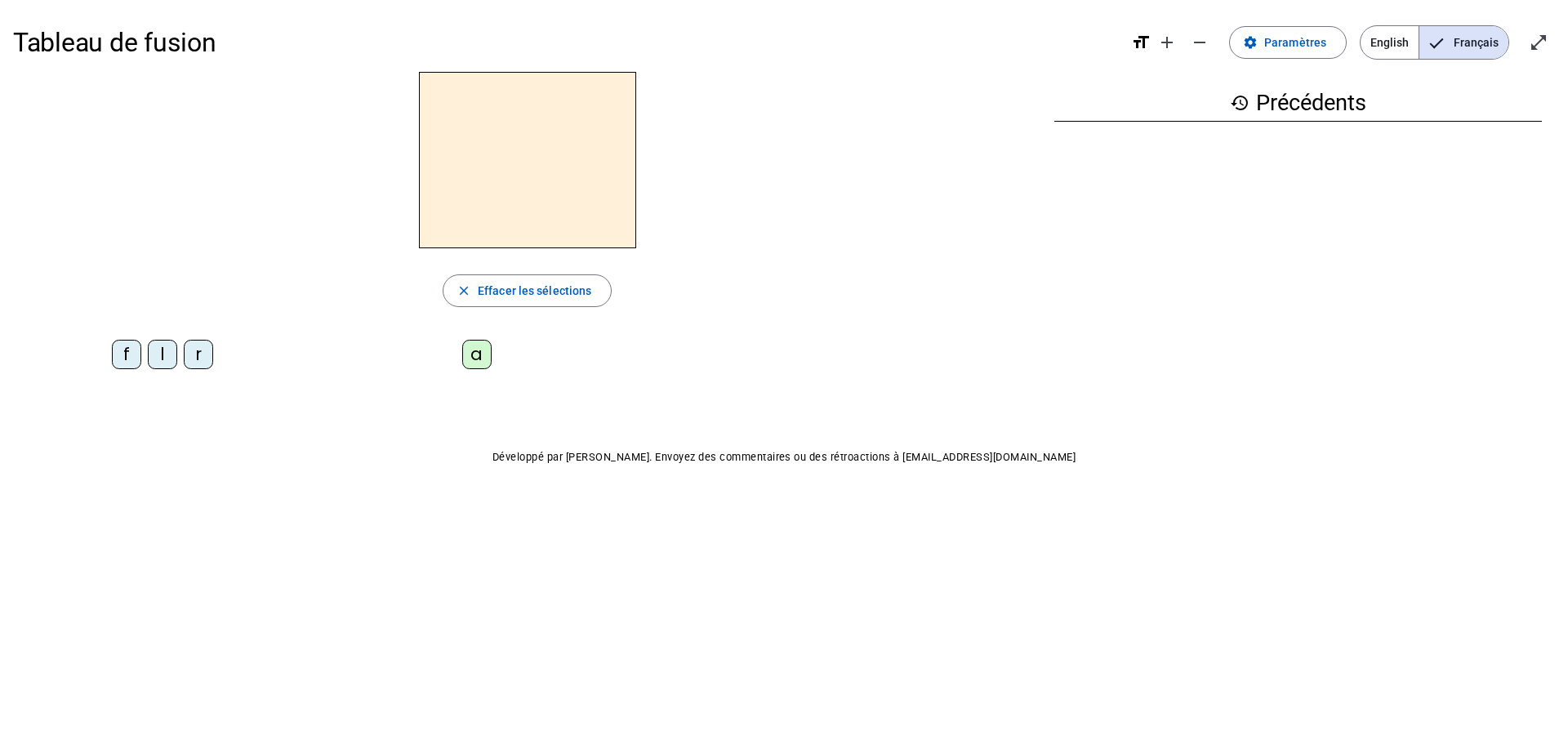
click at [192, 356] on div "r" at bounding box center [198, 355] width 30 height 30
click at [462, 355] on div "a" at bounding box center [477, 355] width 30 height 30
click at [163, 354] on div "l" at bounding box center [163, 355] width 30 height 30
click at [118, 361] on div "f" at bounding box center [127, 355] width 30 height 30
click at [1325, 42] on span "Paramètres" at bounding box center [1295, 42] width 62 height 19
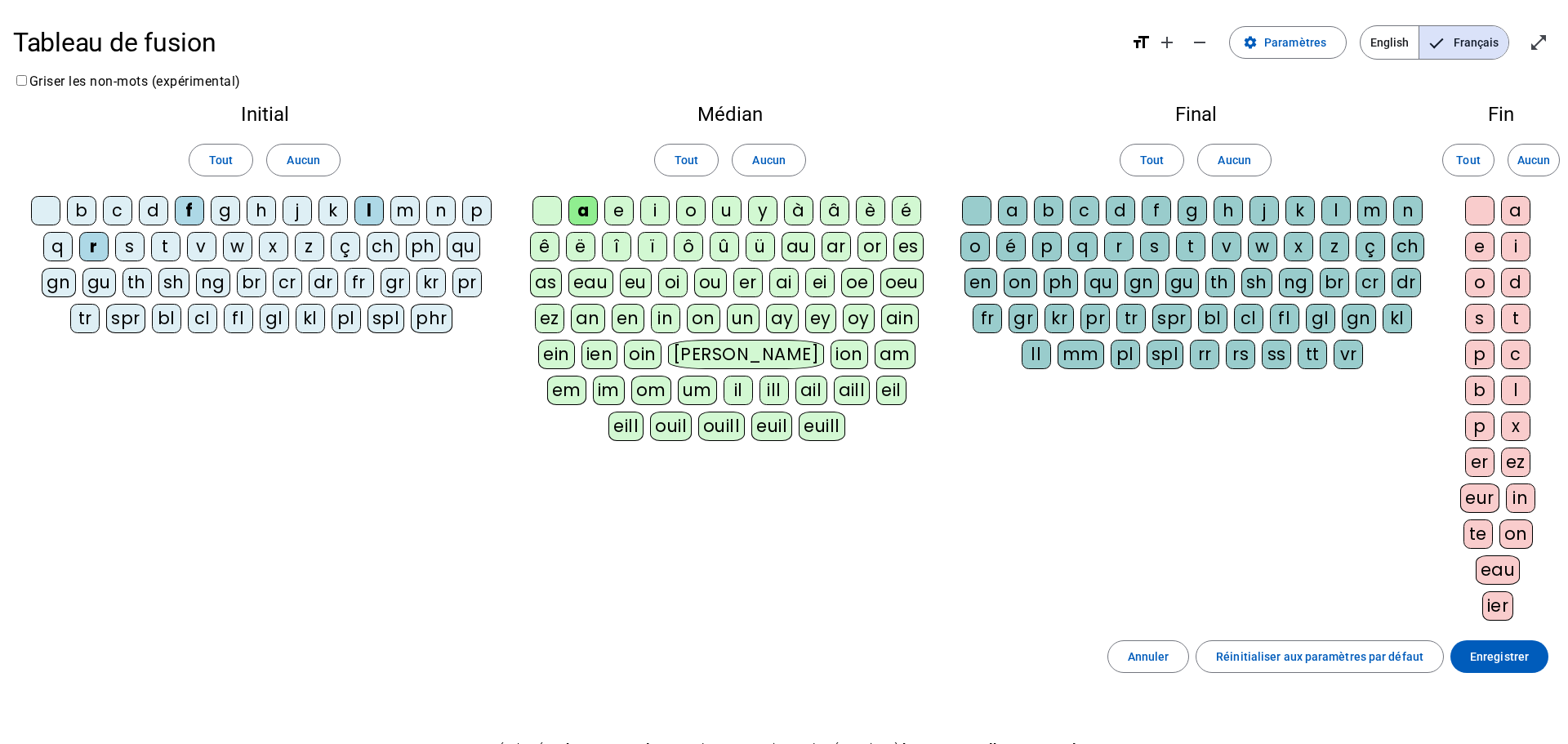
click at [1016, 212] on div "a" at bounding box center [1013, 211] width 30 height 30
click at [1524, 664] on span "Enregistrer" at bounding box center [1498, 656] width 58 height 19
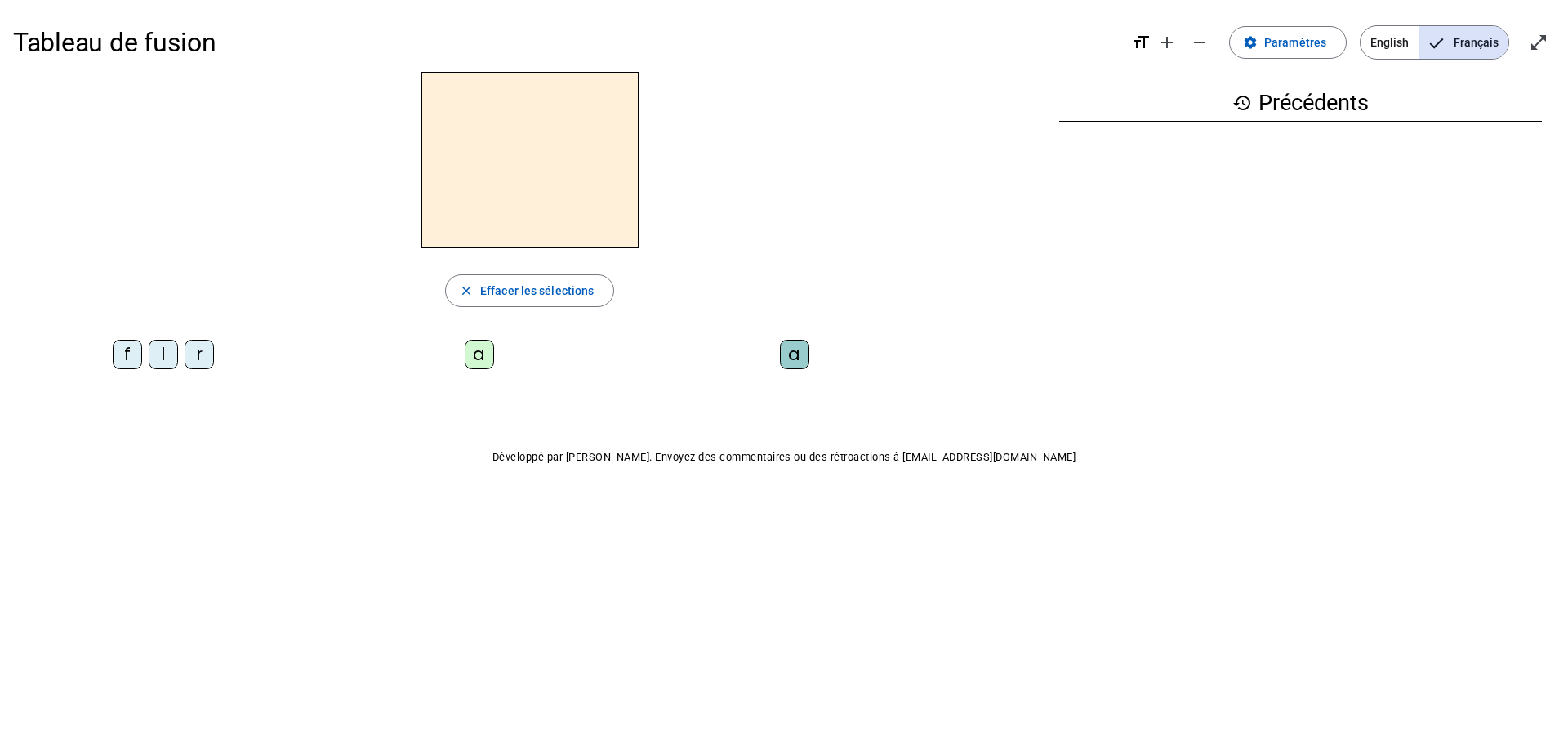
click at [171, 361] on div "l" at bounding box center [163, 355] width 30 height 30
click at [479, 356] on div "a" at bounding box center [479, 355] width 30 height 30
click at [196, 358] on div "r" at bounding box center [199, 355] width 30 height 30
click at [168, 357] on div "l" at bounding box center [163, 355] width 30 height 30
click at [147, 355] on letter-bubble "f" at bounding box center [131, 358] width 36 height 36
